Goal: Book appointment/travel/reservation

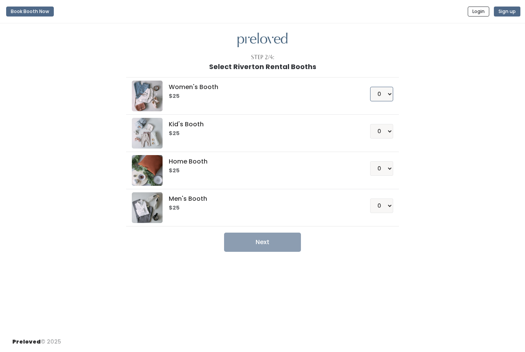
click at [387, 98] on select "0 1 2 3 4" at bounding box center [381, 94] width 23 height 15
select select "1"
click at [288, 242] on button "Next" at bounding box center [262, 242] width 77 height 19
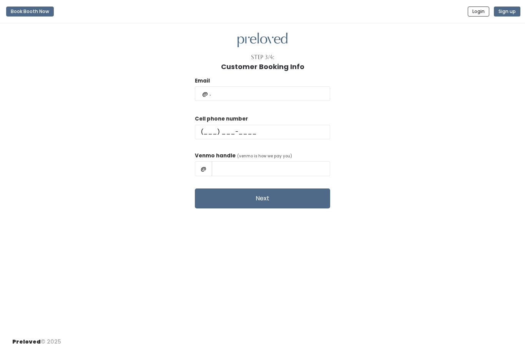
click at [22, 10] on button "Book Booth Now" at bounding box center [30, 12] width 48 height 10
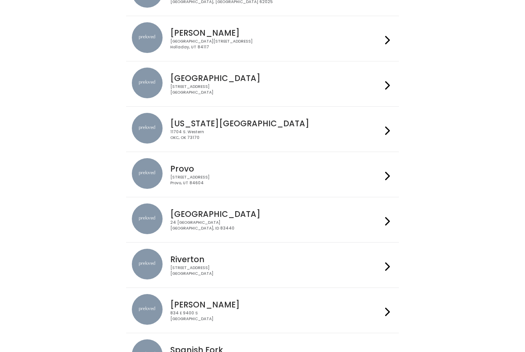
scroll to position [205, 0]
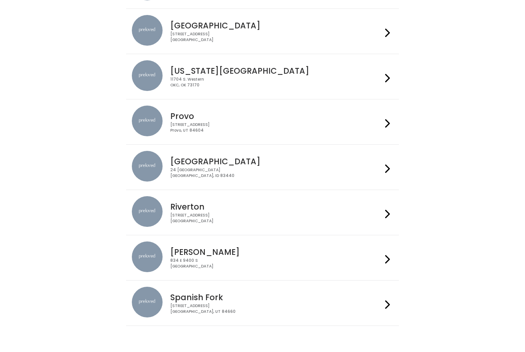
click at [388, 211] on icon at bounding box center [387, 214] width 5 height 11
